Goal: Task Accomplishment & Management: Use online tool/utility

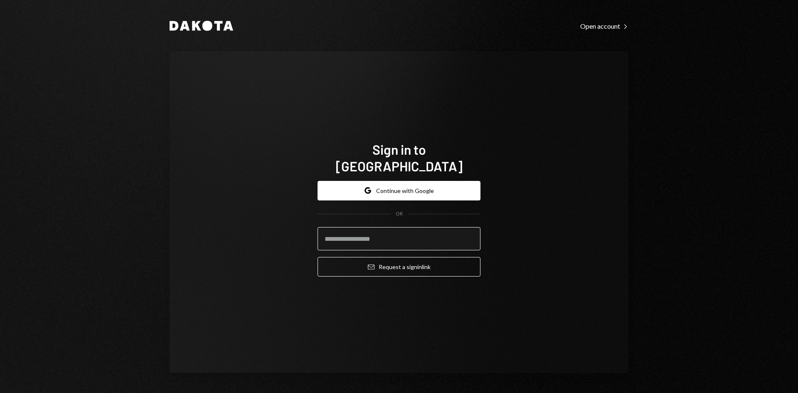
click at [382, 231] on input "email" at bounding box center [399, 238] width 163 height 23
click at [0, 393] on com-1password-button at bounding box center [0, 393] width 0 height 0
type input "**********"
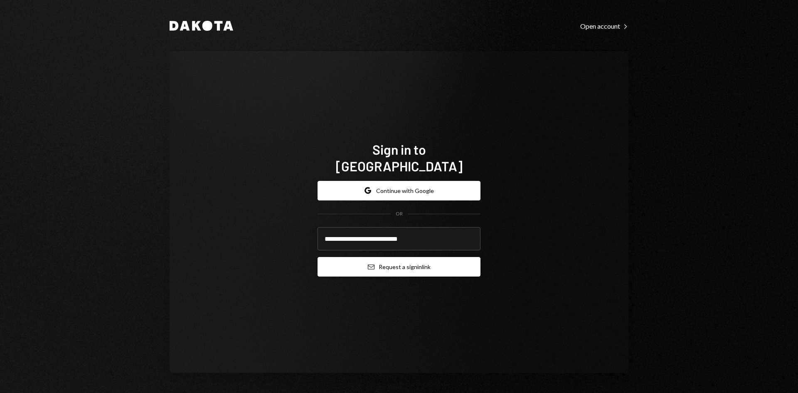
click at [389, 257] on button "Email Request a sign in link" at bounding box center [399, 267] width 163 height 20
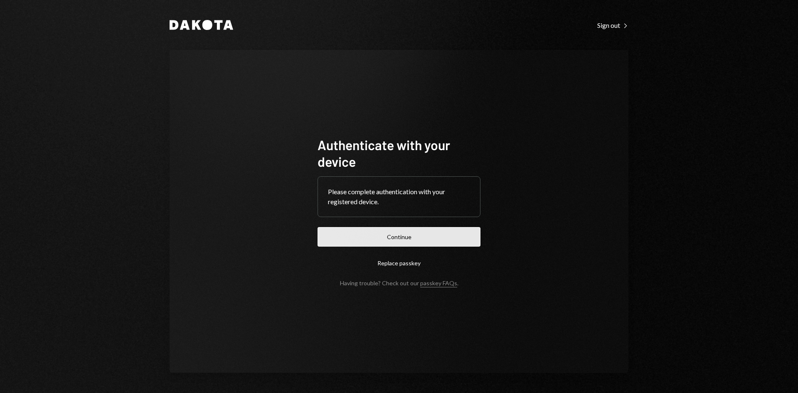
click at [448, 239] on button "Continue" at bounding box center [399, 237] width 163 height 20
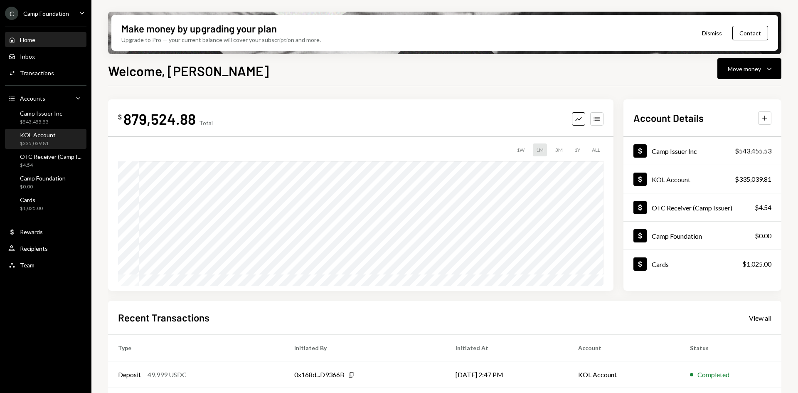
click at [47, 141] on div "$335,039.81" at bounding box center [38, 143] width 36 height 7
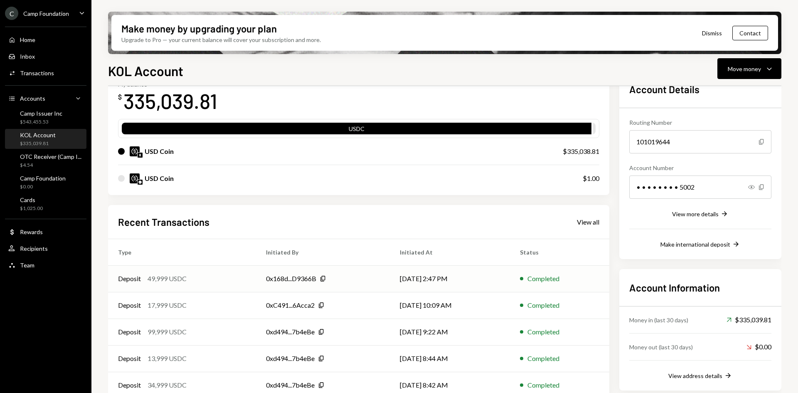
scroll to position [67, 0]
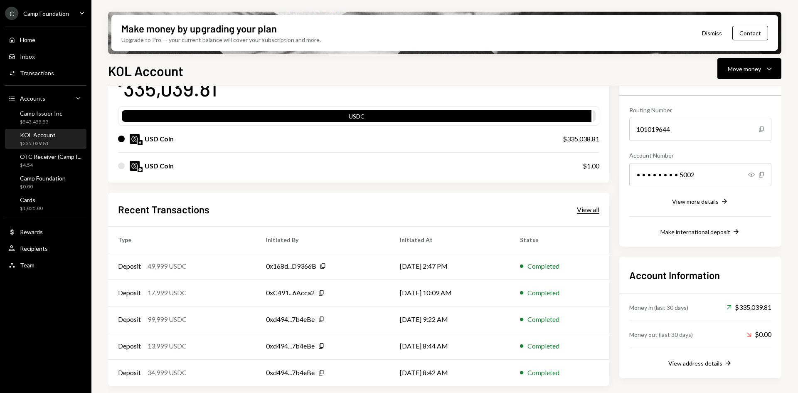
click at [592, 210] on div "View all" at bounding box center [588, 209] width 22 height 8
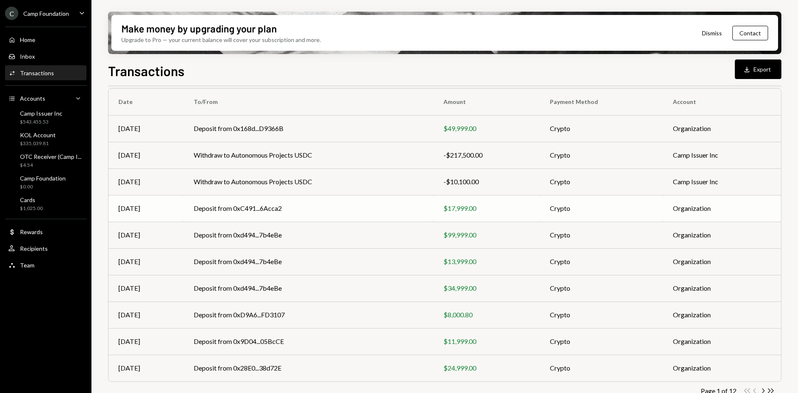
scroll to position [81, 0]
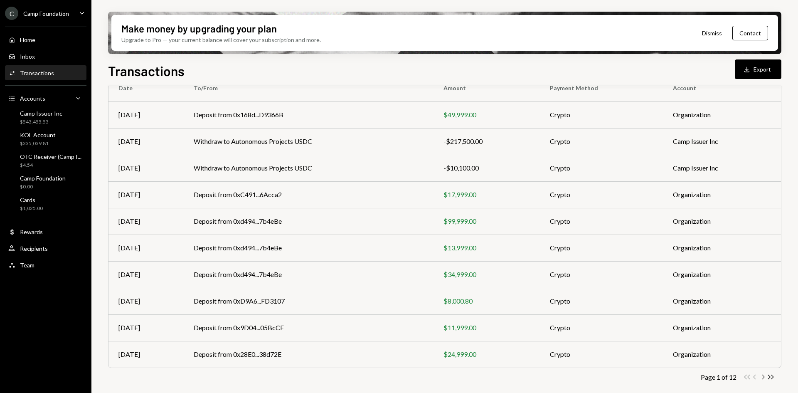
click at [762, 376] on icon "Chevron Right" at bounding box center [763, 377] width 8 height 8
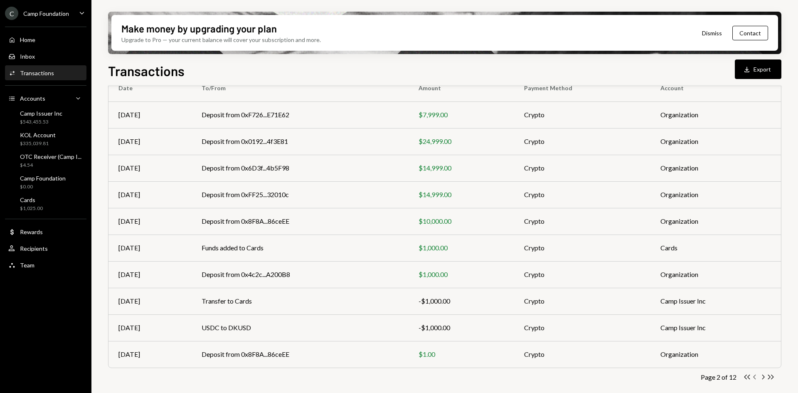
click at [755, 376] on icon "button" at bounding box center [755, 377] width 2 height 5
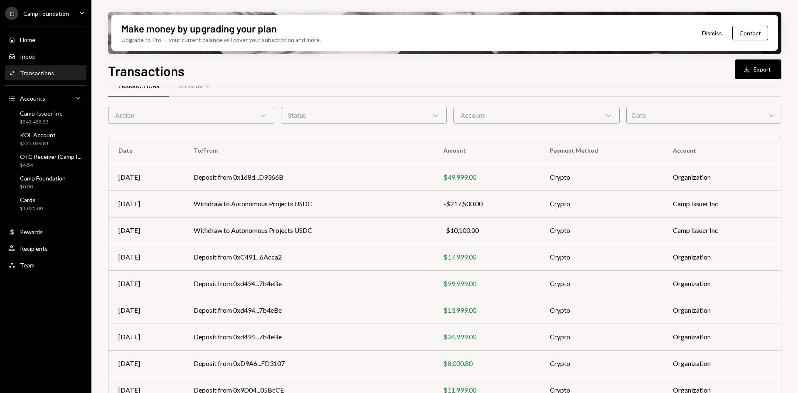
scroll to position [0, 0]
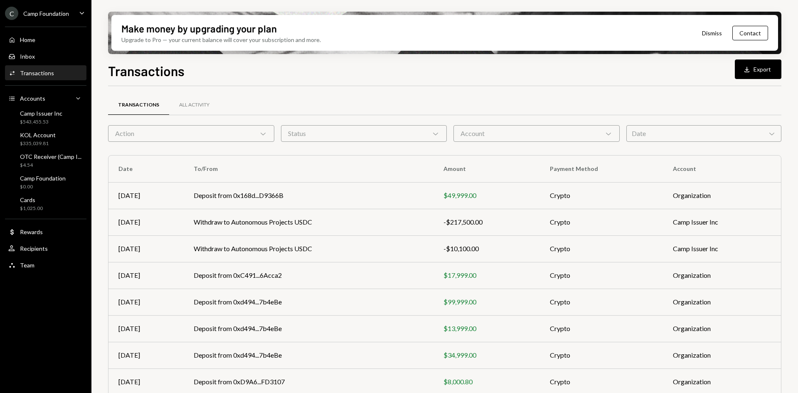
click at [566, 138] on div "Account Chevron Down" at bounding box center [537, 133] width 166 height 17
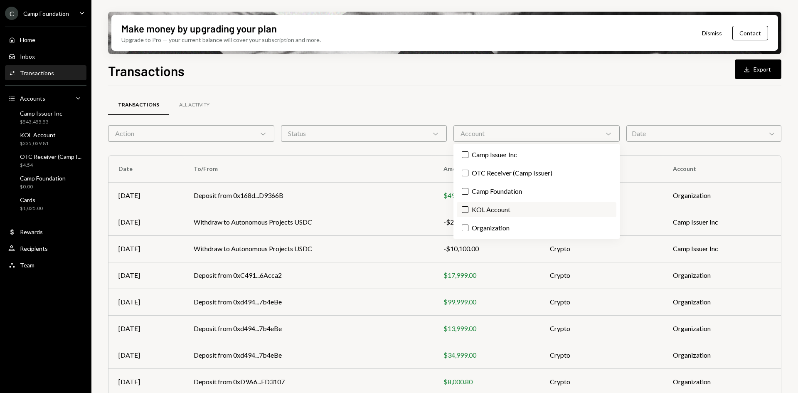
click at [499, 210] on label "KOL Account" at bounding box center [537, 209] width 160 height 15
click at [469, 210] on button "KOL Account" at bounding box center [465, 209] width 7 height 7
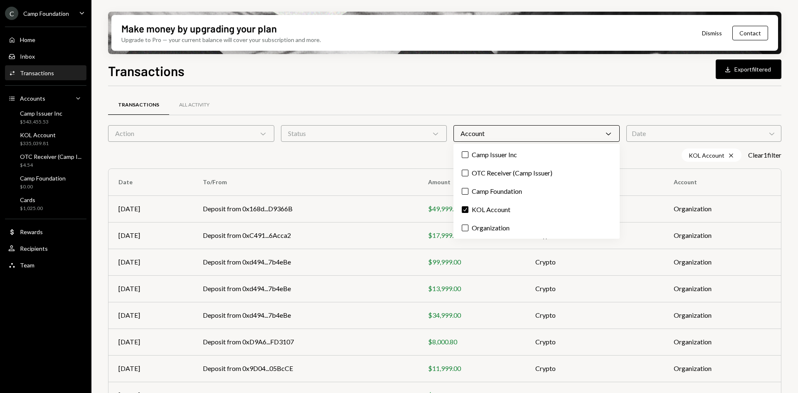
click at [250, 136] on div "Action Chevron Down" at bounding box center [191, 133] width 166 height 17
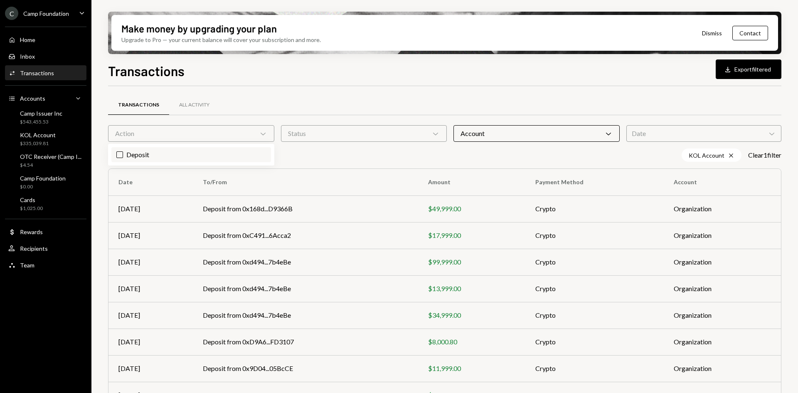
click at [178, 158] on label "Deposit" at bounding box center [191, 154] width 160 height 15
click at [123, 158] on button "Deposit" at bounding box center [119, 154] width 7 height 7
click at [739, 70] on button "Download Export filtered" at bounding box center [749, 69] width 66 height 20
